Goal: Task Accomplishment & Management: Manage account settings

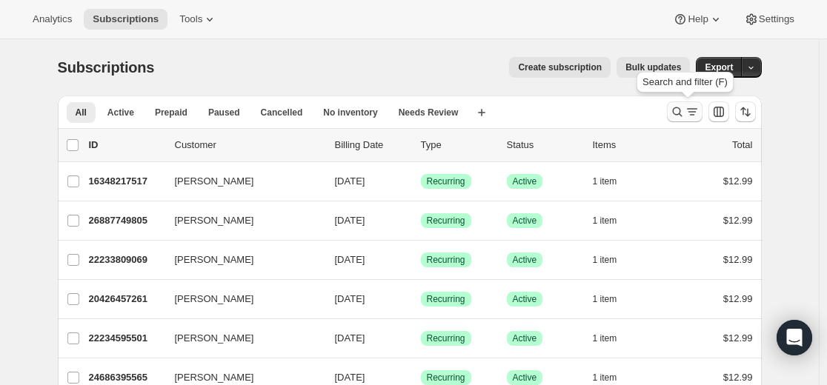
click at [492, 113] on icon "Search and filter results" at bounding box center [677, 111] width 15 height 15
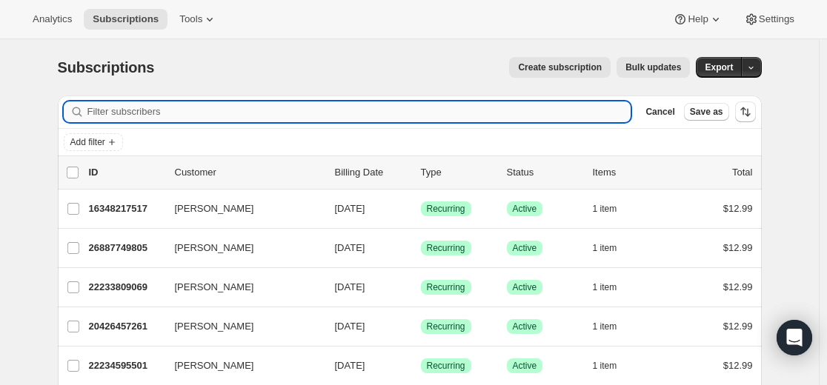
click at [457, 99] on div "Filter subscribers Cancel Save as" at bounding box center [410, 112] width 704 height 33
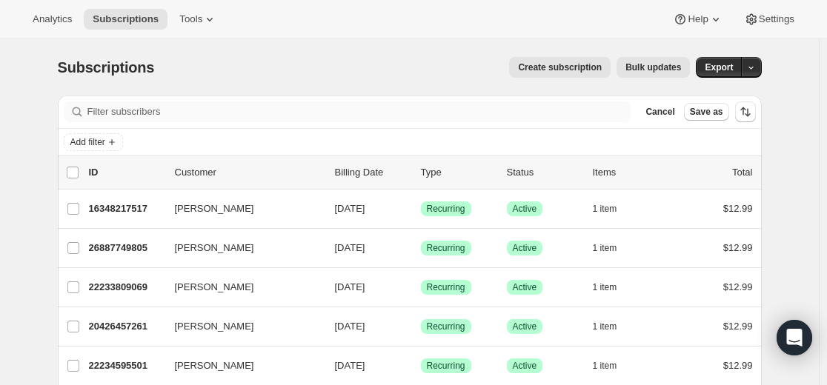
click at [457, 99] on div "Filter subscribers Cancel Save as" at bounding box center [410, 112] width 704 height 33
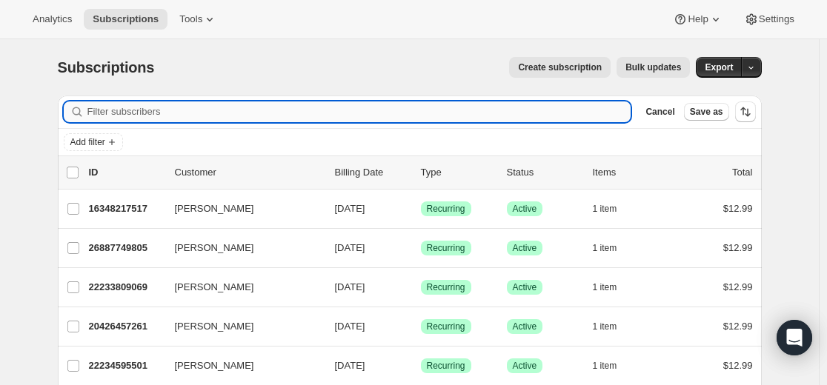
click at [453, 112] on input "Filter subscribers" at bounding box center [359, 111] width 544 height 21
paste input "[EMAIL_ADDRESS][DOMAIN_NAME]"
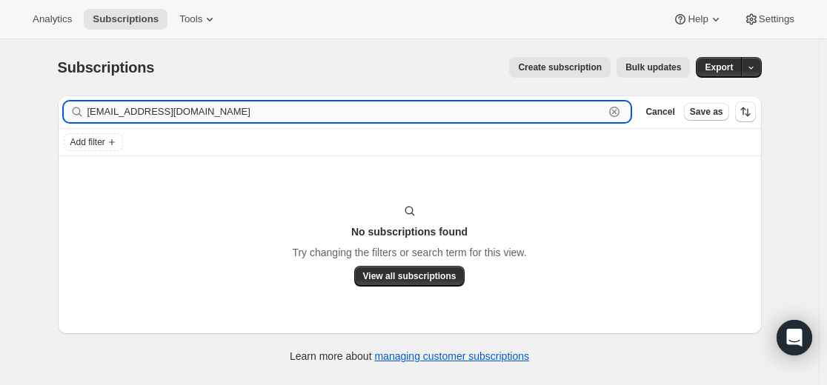
click at [492, 121] on input "[EMAIL_ADDRESS][DOMAIN_NAME]" at bounding box center [345, 111] width 517 height 21
paste input "27276345517"
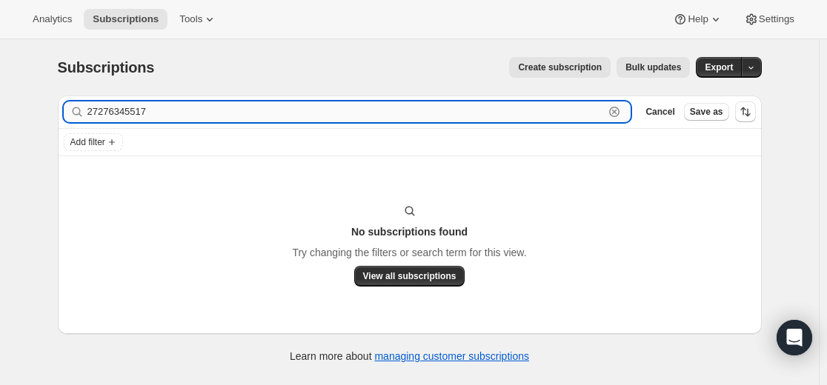
type input "27276345517"
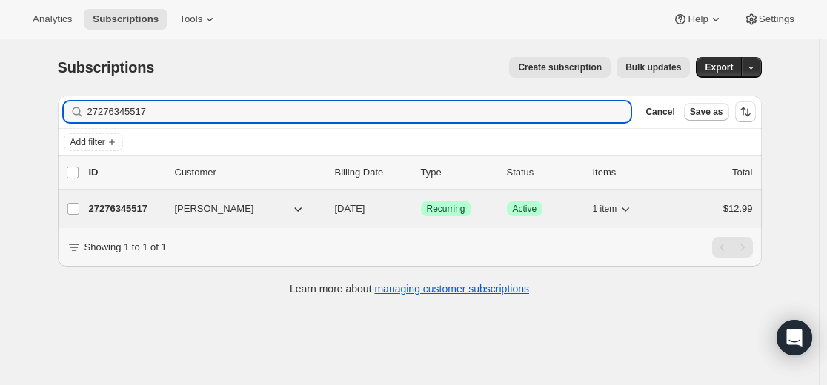
click at [131, 204] on p "27276345517" at bounding box center [126, 208] width 74 height 15
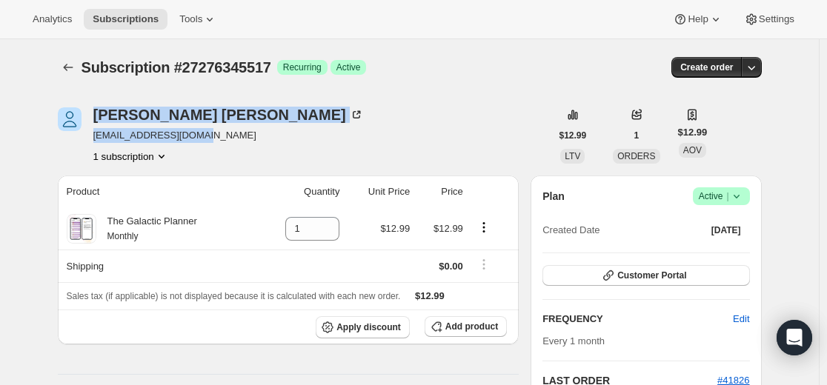
drag, startPoint x: 224, startPoint y: 138, endPoint x: 89, endPoint y: 139, distance: 134.8
click at [89, 139] on div "[PERSON_NAME] [EMAIL_ADDRESS][DOMAIN_NAME] 1 subscription" at bounding box center [304, 135] width 493 height 56
click at [247, 135] on div "[PERSON_NAME] [EMAIL_ADDRESS][DOMAIN_NAME] 1 subscription" at bounding box center [304, 135] width 493 height 56
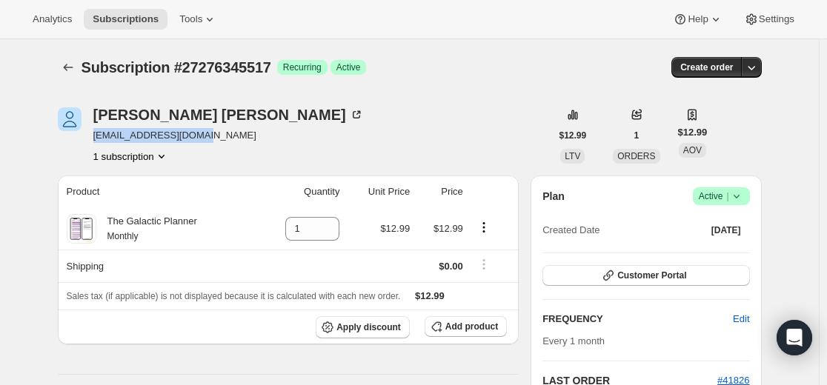
drag, startPoint x: 226, startPoint y: 139, endPoint x: 96, endPoint y: 139, distance: 129.6
click at [96, 139] on div "[PERSON_NAME] [EMAIL_ADDRESS][DOMAIN_NAME] 1 subscription" at bounding box center [304, 135] width 493 height 56
copy span "[EMAIL_ADDRESS][DOMAIN_NAME]"
drag, startPoint x: 373, startPoint y: 18, endPoint x: 372, endPoint y: 4, distance: 14.2
click at [373, 18] on div "Analytics Subscriptions Tools Help Settings" at bounding box center [413, 19] width 827 height 39
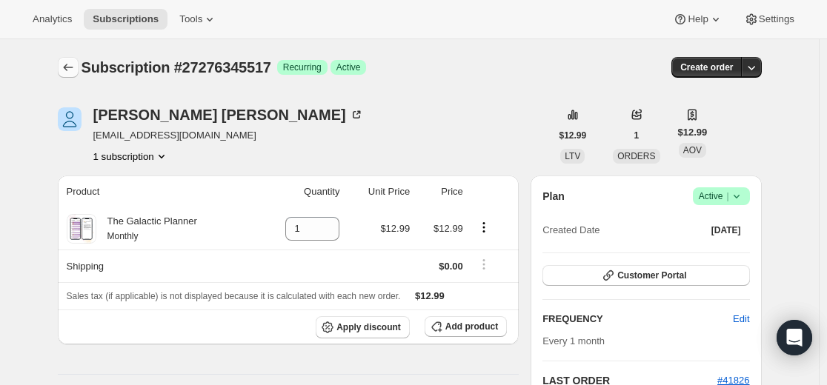
click at [67, 70] on icon "Subscriptions" at bounding box center [68, 67] width 15 height 15
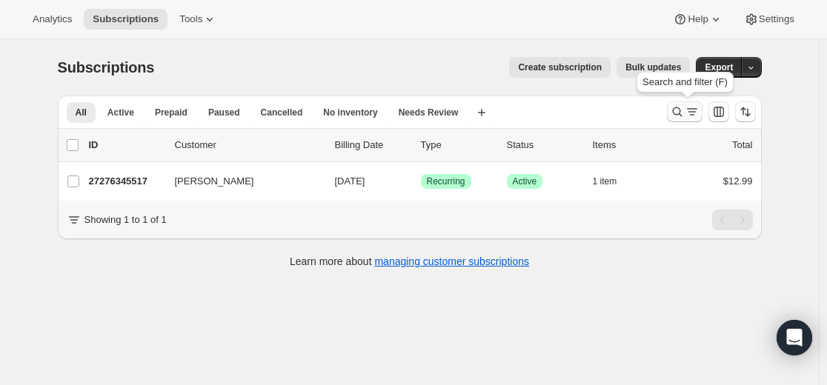
click at [492, 114] on icon "Search and filter results" at bounding box center [677, 111] width 15 height 15
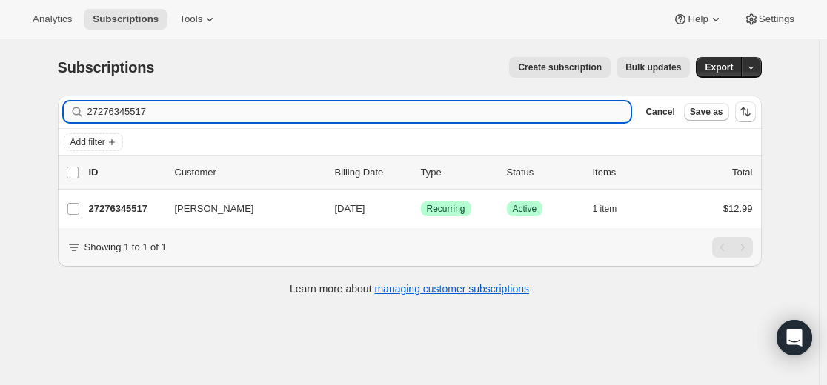
click at [492, 108] on input "27276345517" at bounding box center [359, 111] width 544 height 21
type input "[EMAIL_ADDRESS][DOMAIN_NAME]"
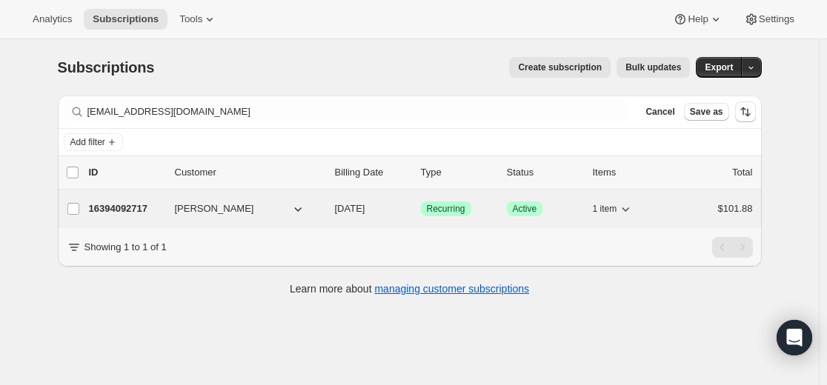
click at [140, 212] on p "16394092717" at bounding box center [126, 208] width 74 height 15
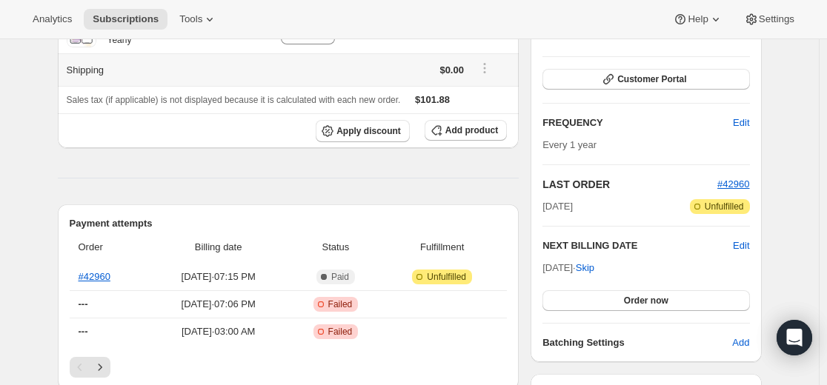
scroll to position [370, 0]
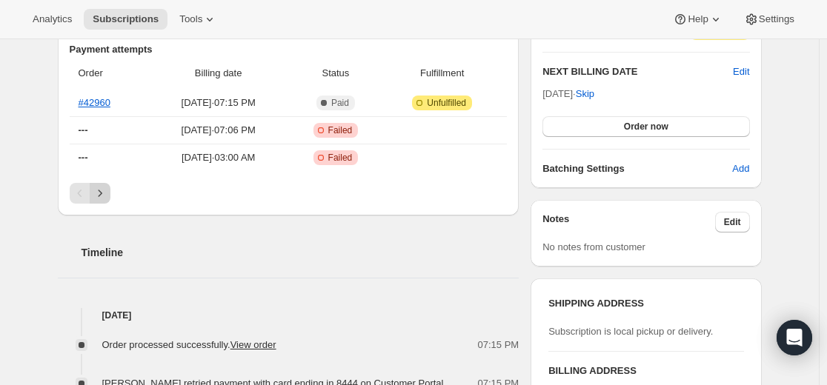
click at [104, 196] on icon "Next" at bounding box center [100, 193] width 15 height 15
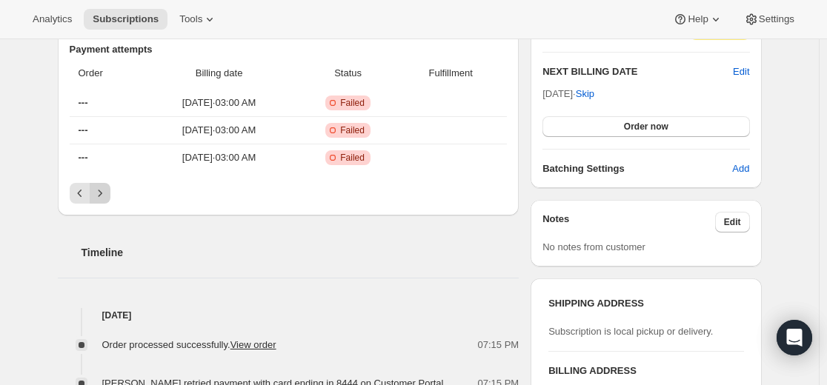
click at [104, 193] on icon "Next" at bounding box center [100, 193] width 15 height 15
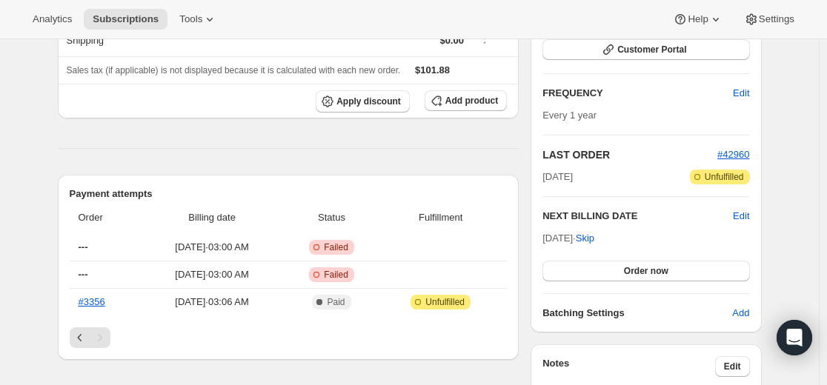
scroll to position [0, 0]
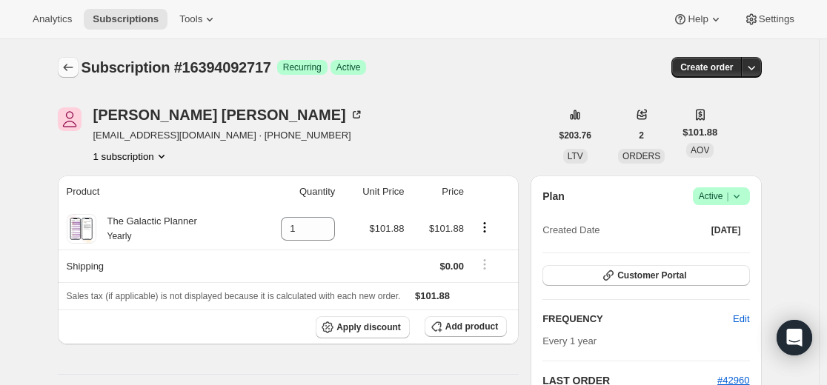
click at [76, 71] on icon "Subscriptions" at bounding box center [68, 67] width 15 height 15
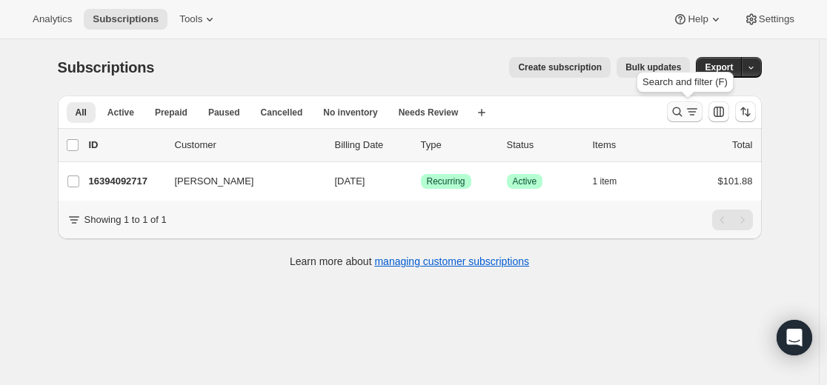
click at [492, 112] on icon "Search and filter results" at bounding box center [677, 111] width 15 height 15
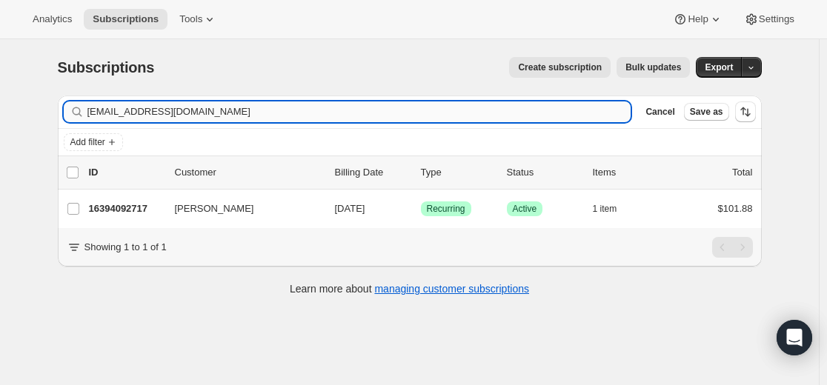
click at [470, 111] on input "[EMAIL_ADDRESS][DOMAIN_NAME]" at bounding box center [359, 111] width 544 height 21
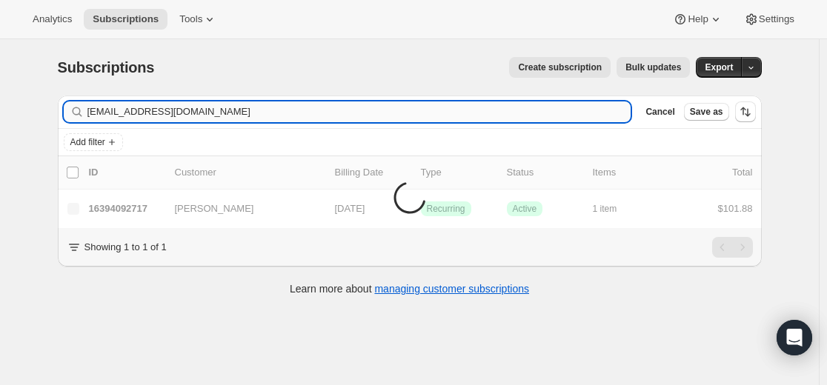
click at [90, 113] on input "[EMAIL_ADDRESS][DOMAIN_NAME]" at bounding box center [359, 111] width 544 height 21
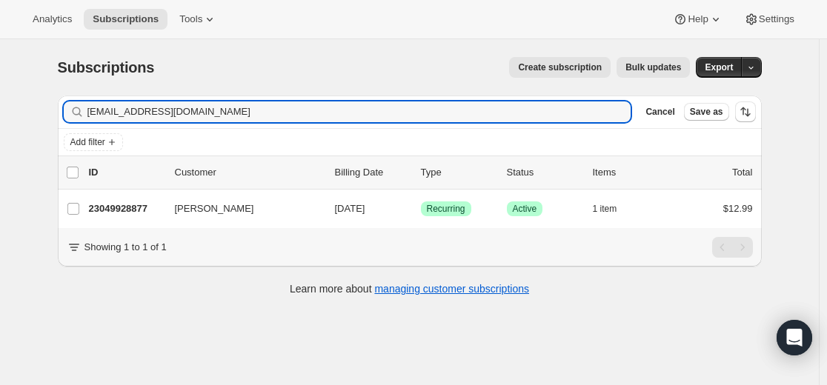
type input "[EMAIL_ADDRESS][DOMAIN_NAME]"
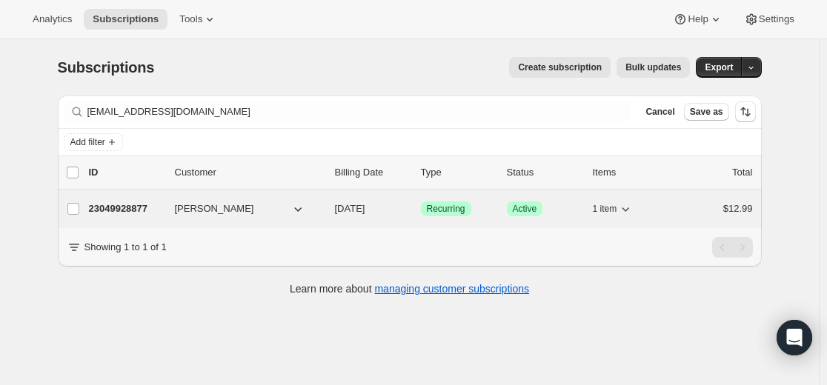
click at [131, 206] on p "23049928877" at bounding box center [126, 208] width 74 height 15
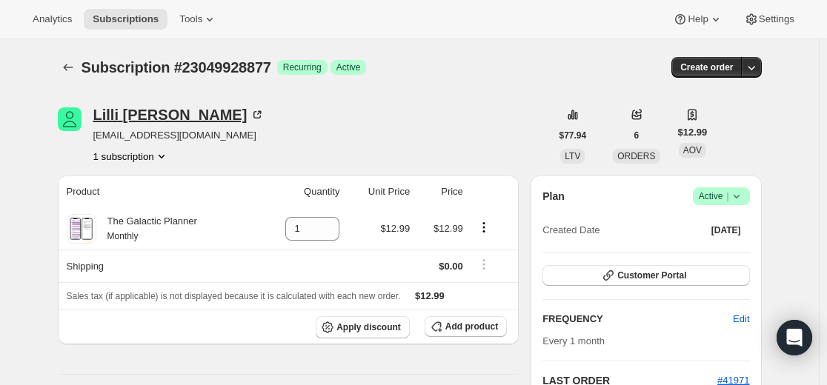
click at [139, 119] on div "[PERSON_NAME]" at bounding box center [179, 114] width 172 height 15
click at [69, 66] on icon "Subscriptions" at bounding box center [68, 67] width 10 height 7
